Goal: Task Accomplishment & Management: Complete application form

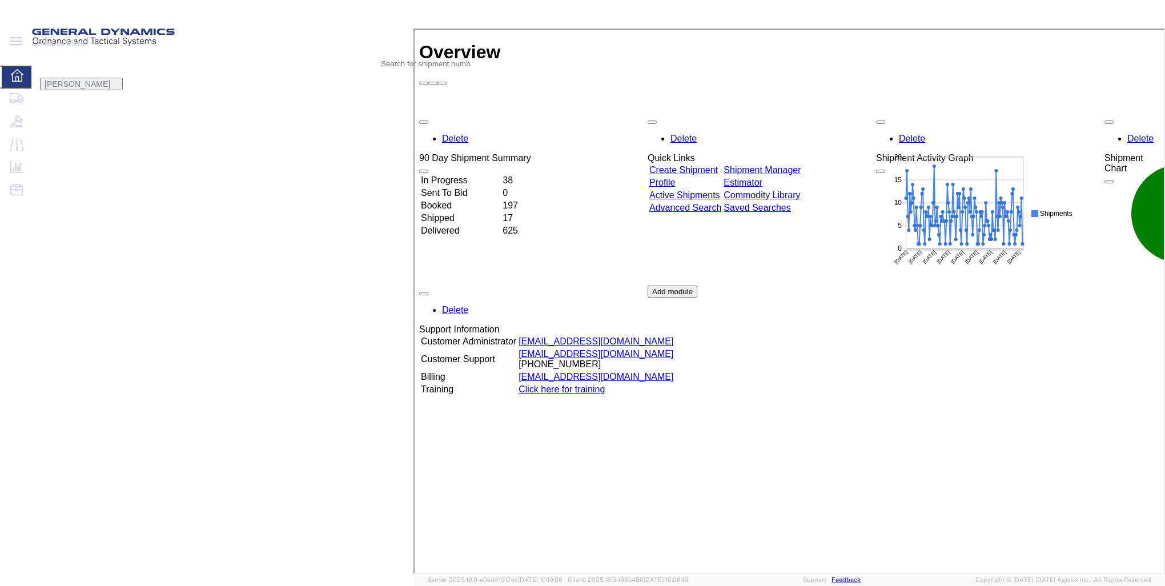
click at [712, 164] on link "Create Shipment" at bounding box center [682, 169] width 69 height 10
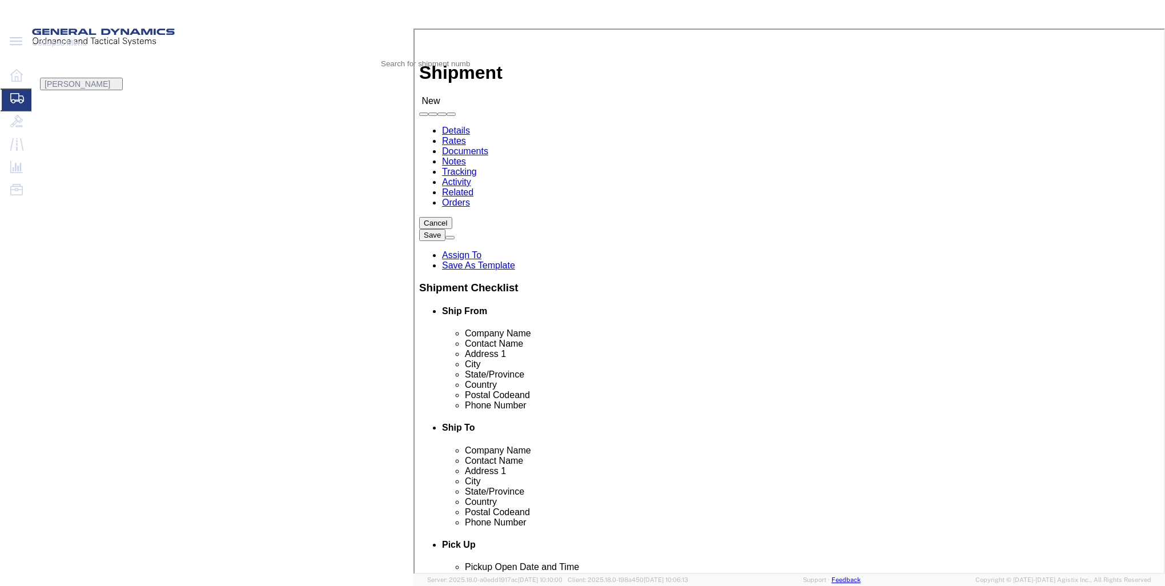
select select
click input "text"
type input "ORCON INDUSTRIES CORP"
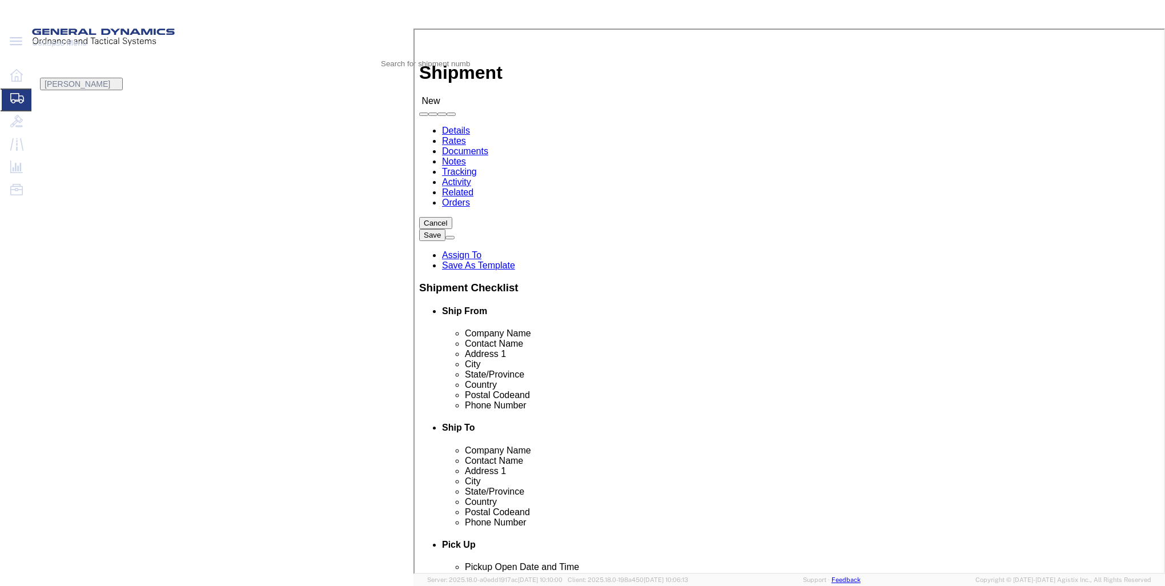
click input "text"
type input "[PERSON_NAME] SHIPPING/RECEIVING DEPT."
click input "text"
type input "[STREET_ADDRESS]"
select select
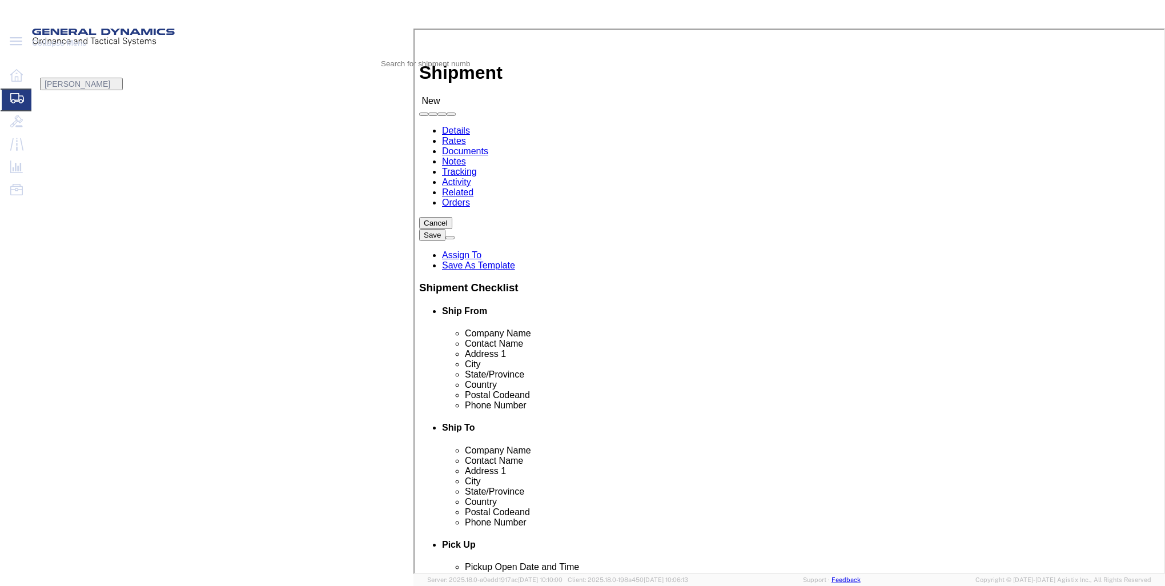
click input "text"
type input "[PERSON_NAME]"
select select
select select "NY"
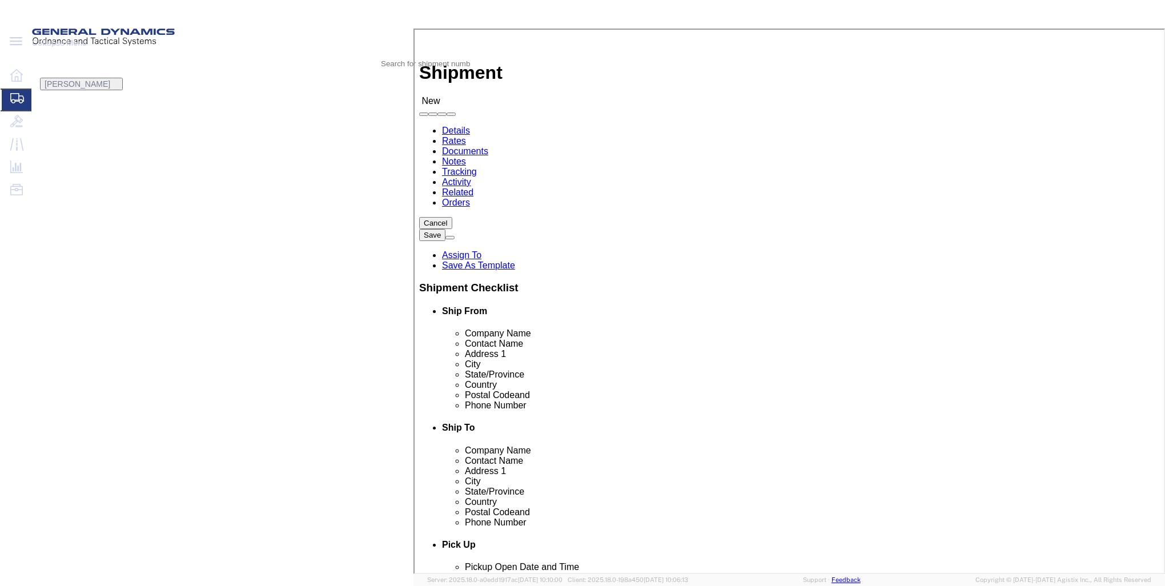
click input "text"
type input "14482"
select select
click input "text"
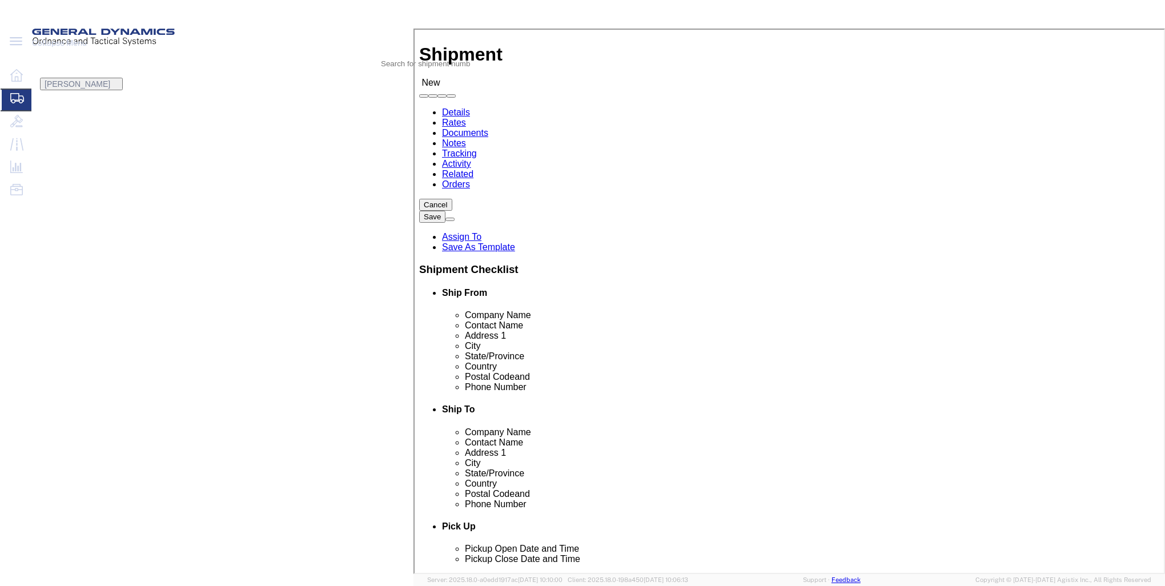
scroll to position [0, 0]
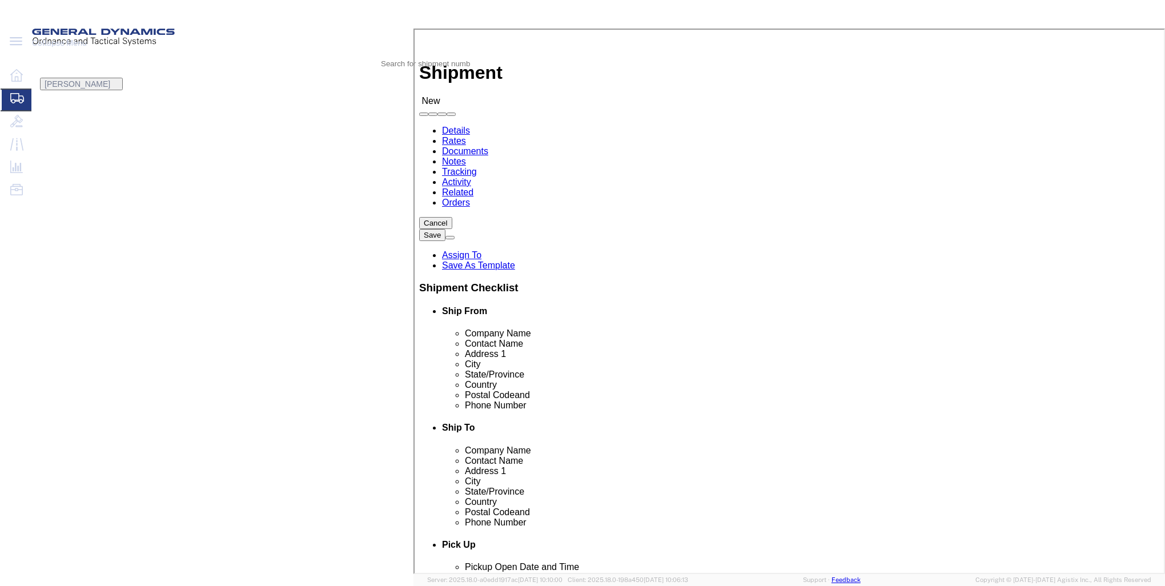
type input "[PHONE_NUMBER]"
click input "text"
type input "GD-OTS RED"
click p "- GD-OTS Red Lion - ([PERSON_NAME]) [STREET_ADDRESS] , 12:00 AM - 12:00 AM"
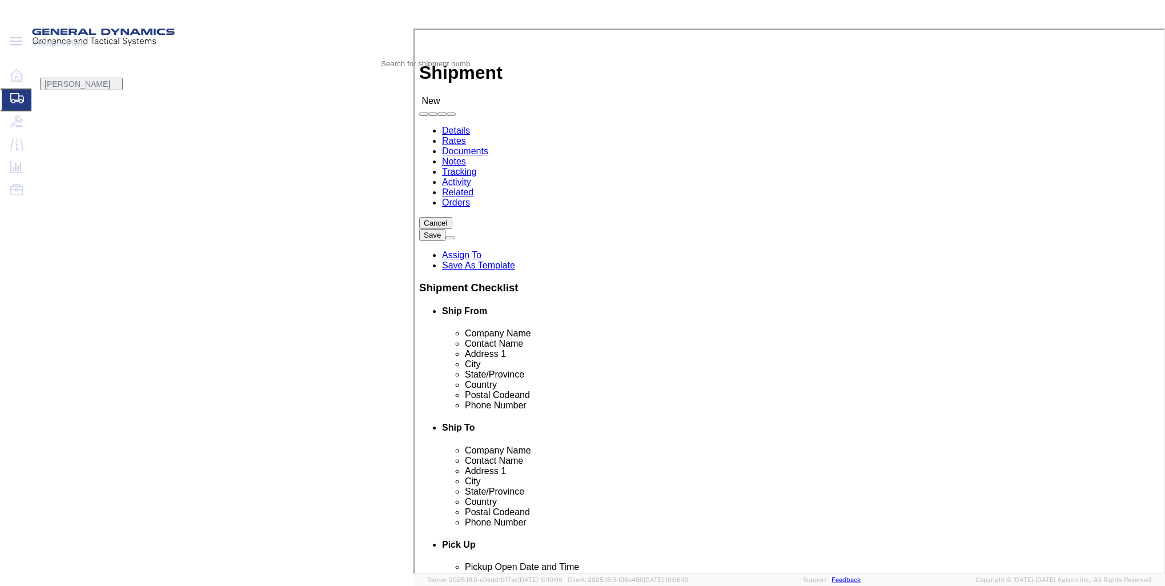
select select
type input "GD-OTS Red Lion"
type input "[PERSON_NAME]"
type input "[STREET_ADDRESS]"
type input "RED LION"
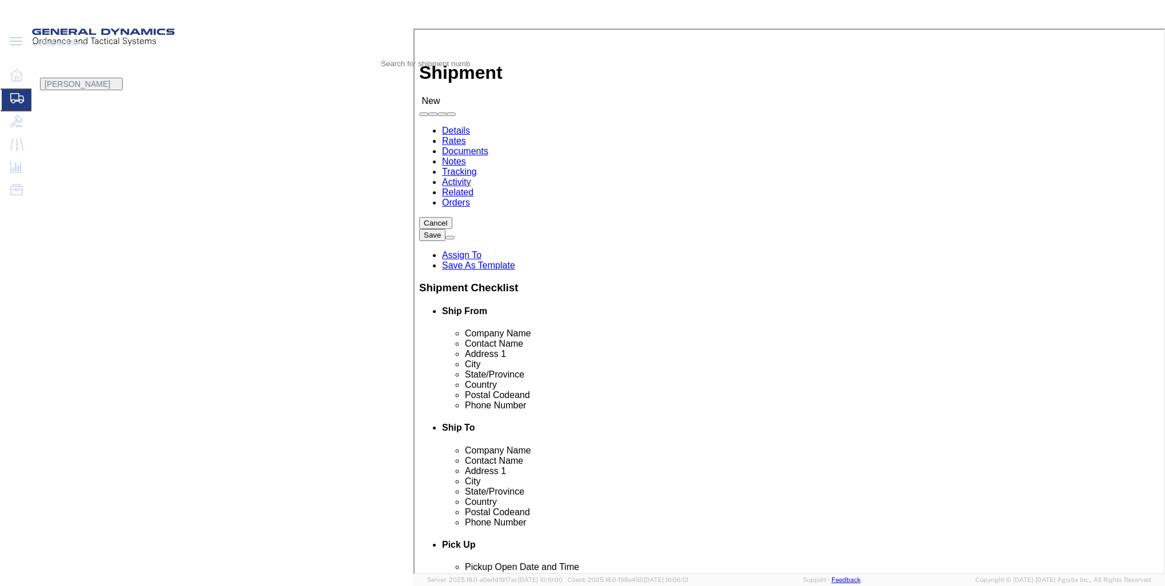
type input "17356"
type input "[PHONE_NUMBER]"
type input "[PERSON_NAME][EMAIL_ADDRESS][PERSON_NAME][DOMAIN_NAME]"
checkbox input "true"
select select "PA"
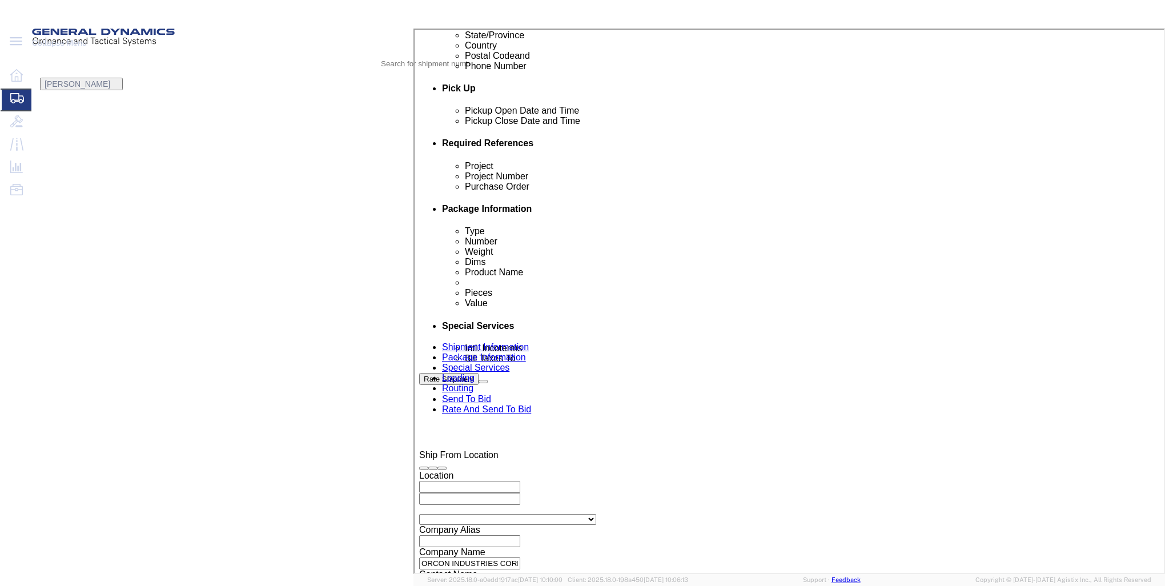
scroll to position [457, 0]
type input "GD-OTS Red Lion"
click icon
click div "[DATE] 11:00 AM"
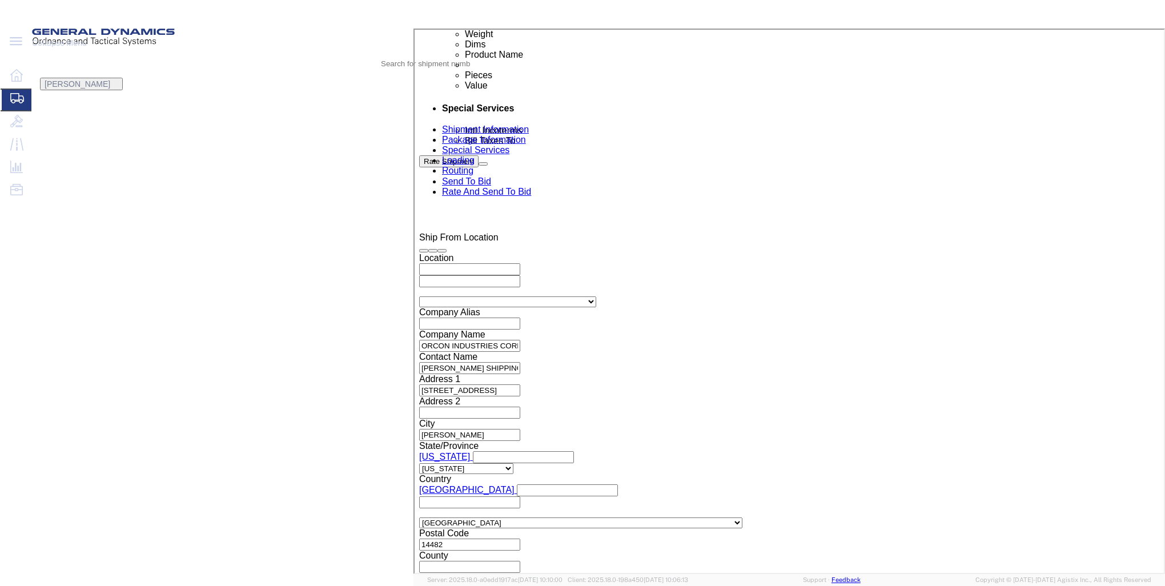
click input "11:00 AM"
type input "7:00 AM"
click button "Apply"
click div "[DATE] 8:00 AM"
type input "11:00 AM"
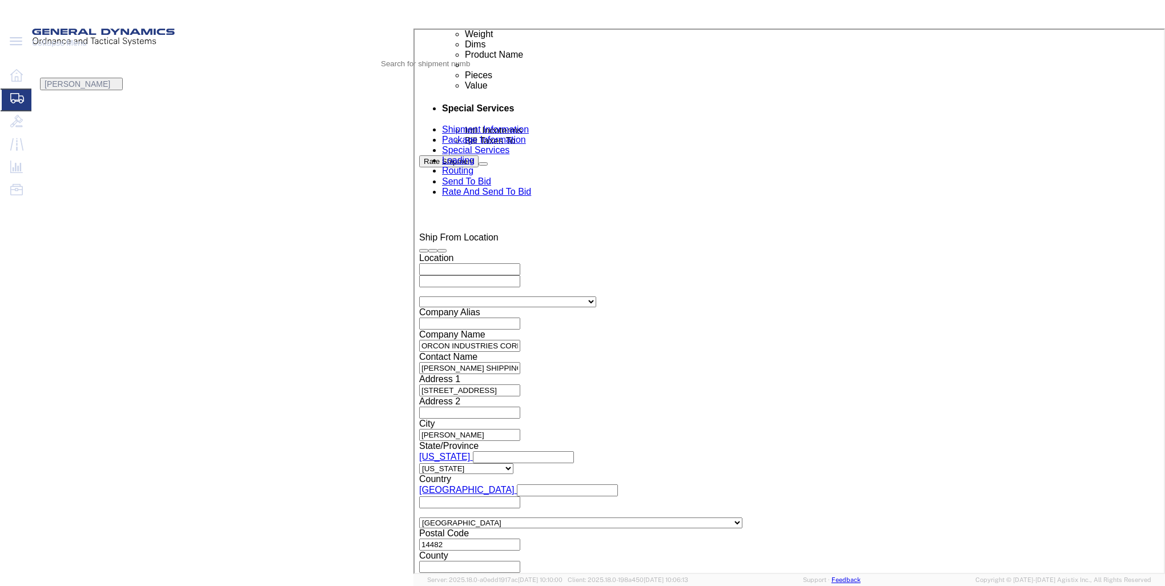
click button "Apply"
